Goal: Navigation & Orientation: Understand site structure

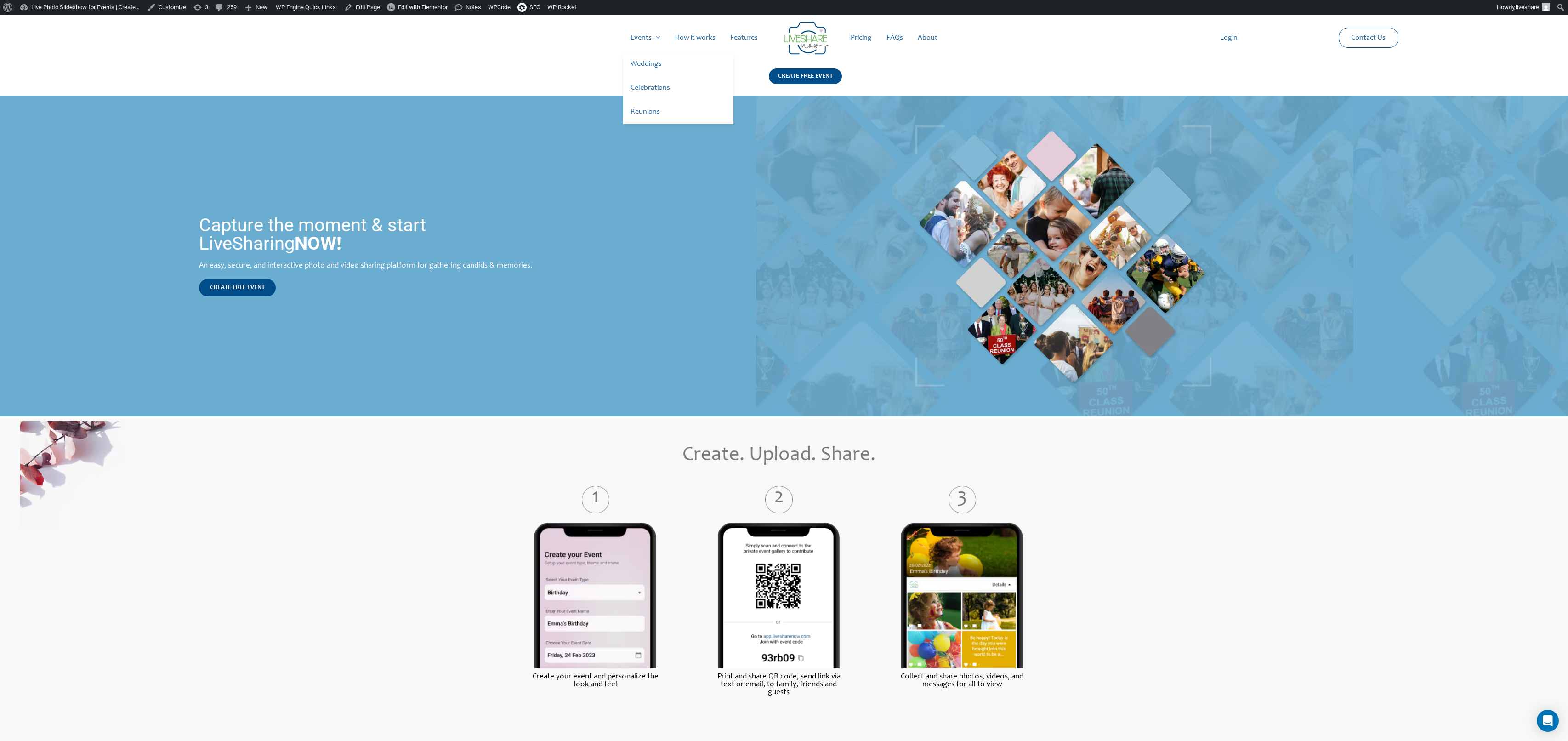
click at [647, 61] on link "Weddings" at bounding box center [678, 64] width 110 height 24
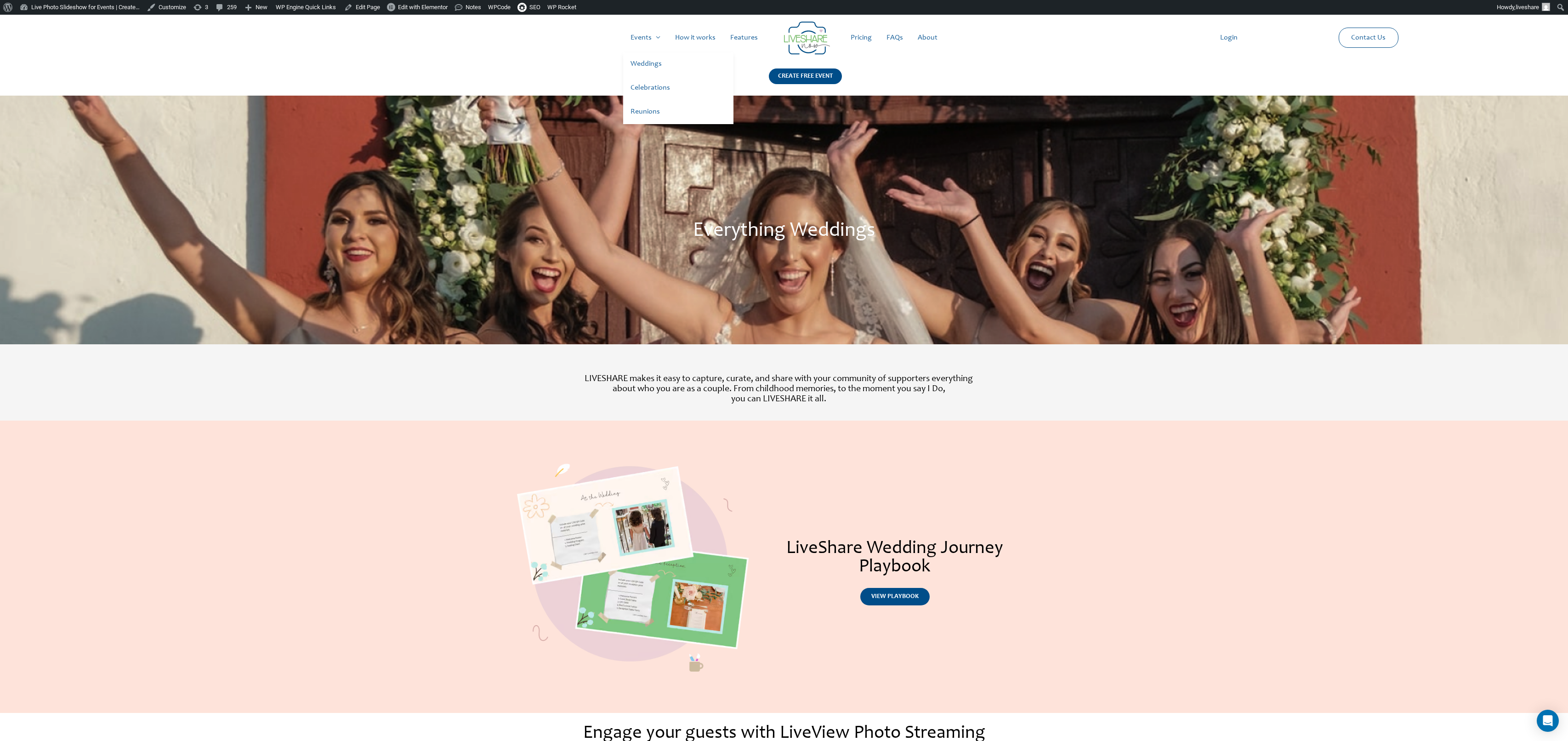
click at [649, 119] on link "Reunions" at bounding box center [678, 112] width 110 height 24
click at [650, 113] on link "Reunions" at bounding box center [678, 112] width 110 height 24
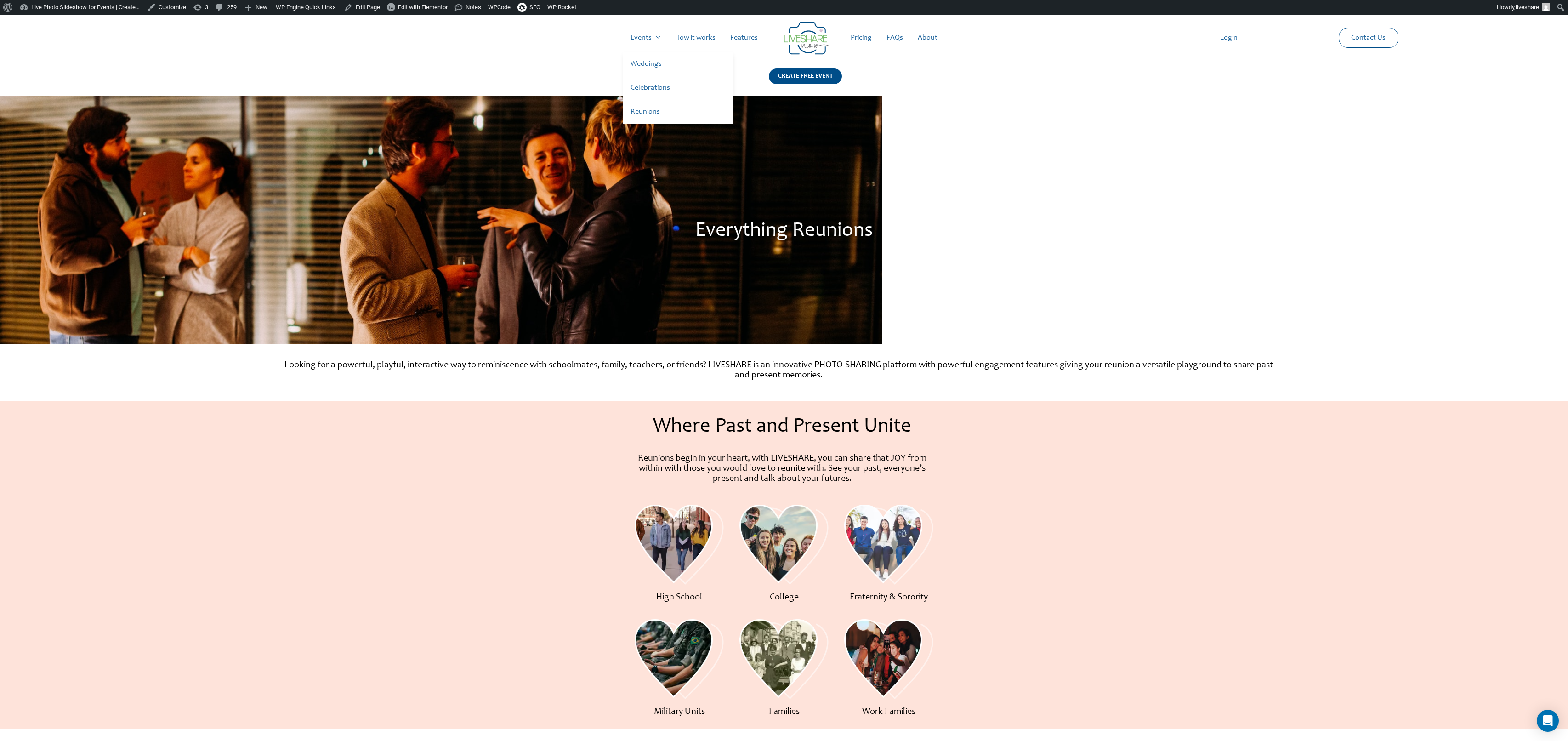
click at [652, 84] on link "Celebrations" at bounding box center [678, 88] width 110 height 24
